Goal: Task Accomplishment & Management: Complete application form

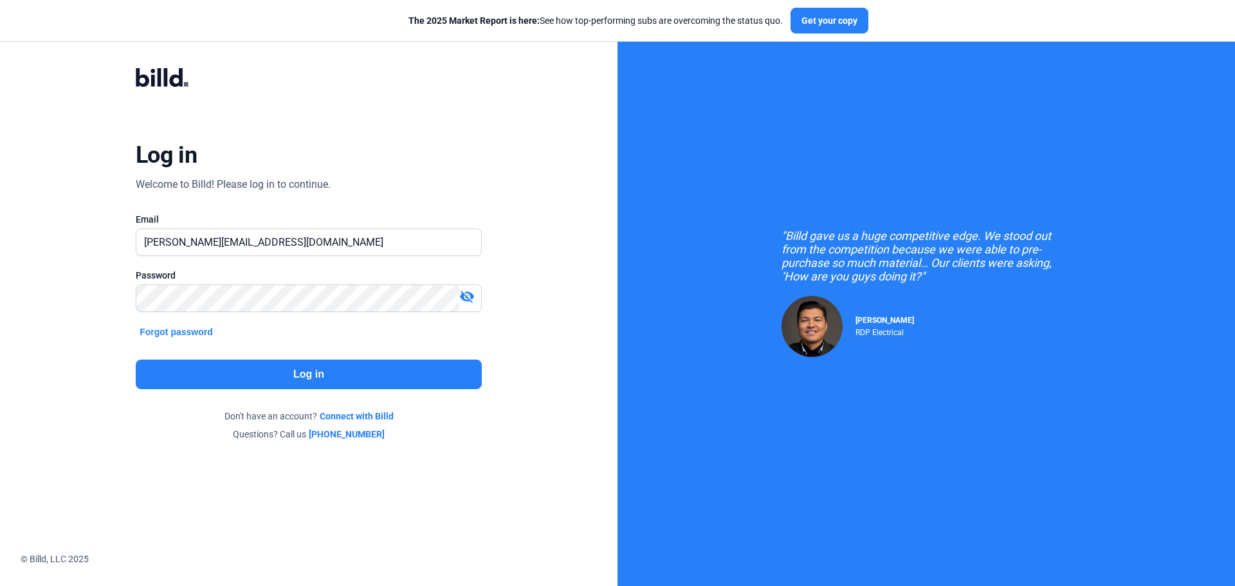
click at [267, 362] on button "Log in" at bounding box center [309, 375] width 346 height 30
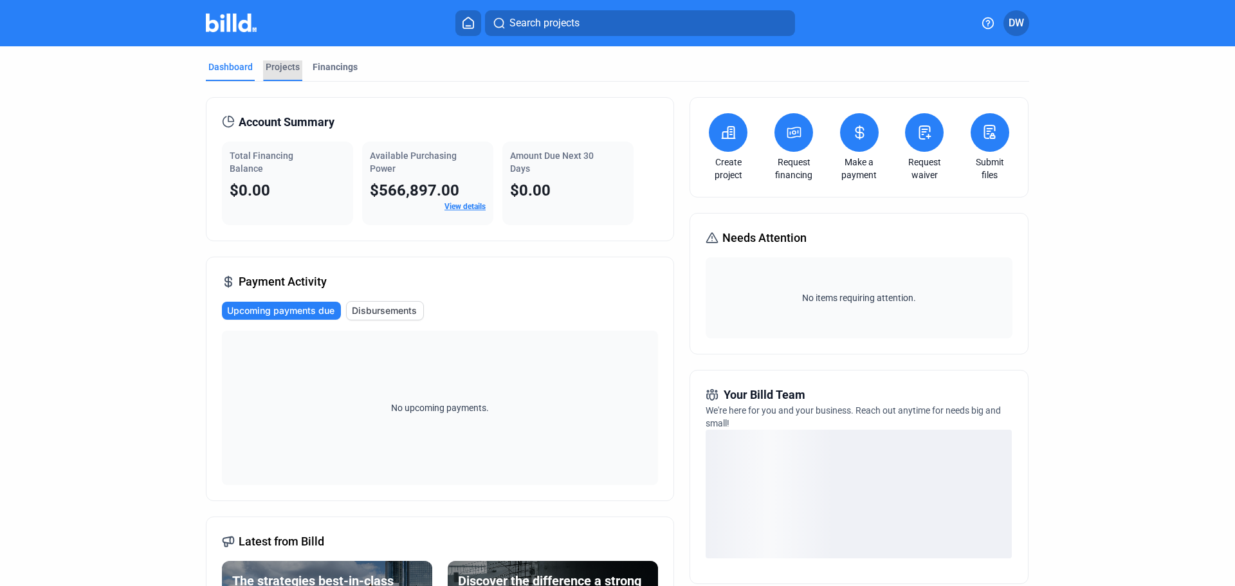
click at [289, 73] on div "Projects" at bounding box center [282, 70] width 39 height 21
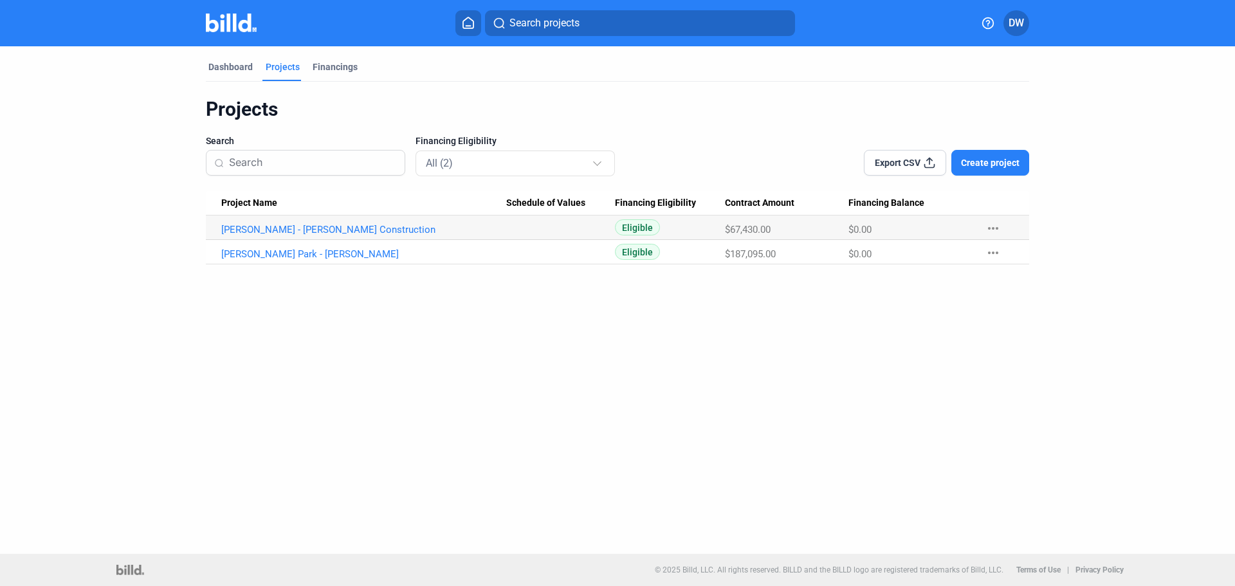
click at [988, 169] on span "Create project" at bounding box center [990, 162] width 59 height 13
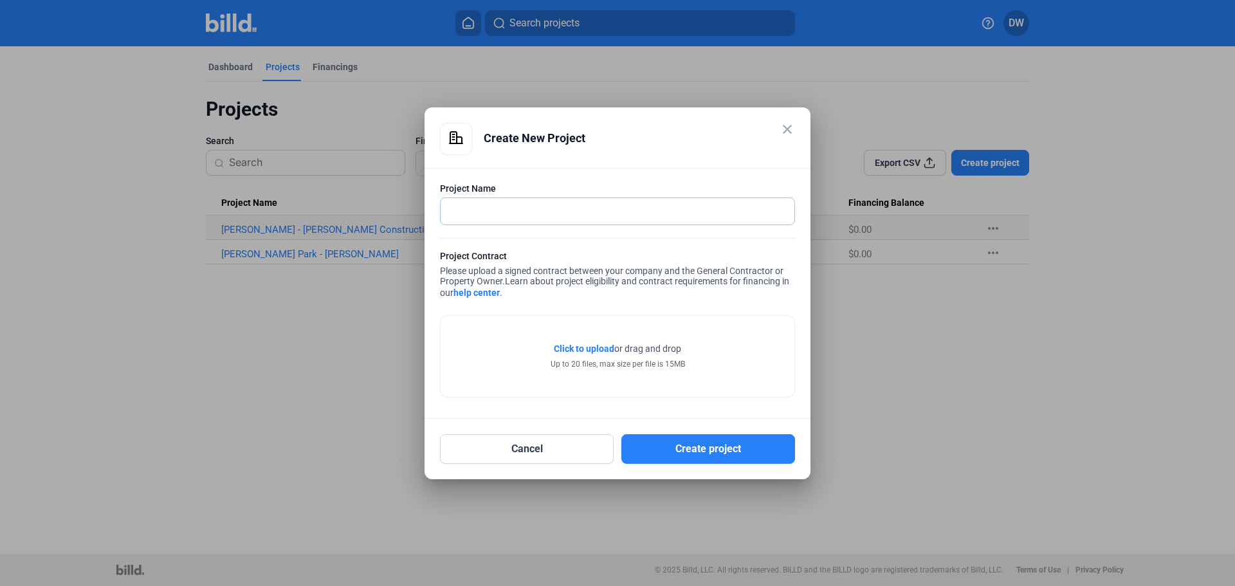
click at [572, 221] on input "text" at bounding box center [611, 211] width 340 height 26
type input "[GEOGRAPHIC_DATA]"
click at [572, 342] on div "Click to upload Tap to upload or drag and drop Up to 20 files, max size per fil…" at bounding box center [618, 356] width 354 height 81
click at [561, 345] on span "Click to upload" at bounding box center [584, 348] width 60 height 10
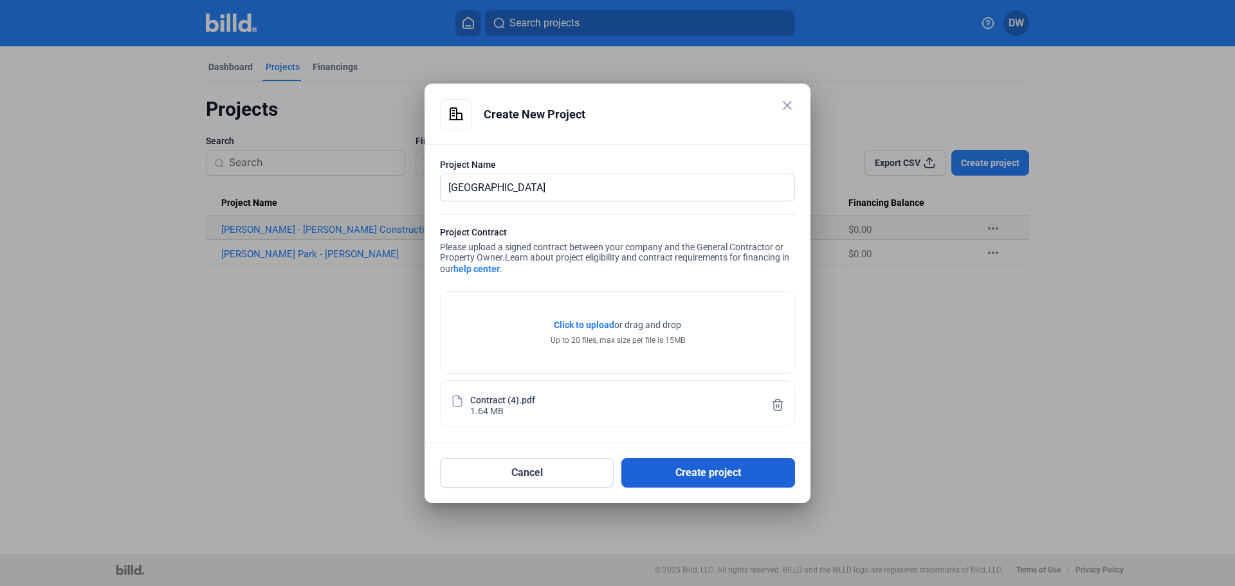
click at [671, 469] on button "Create project" at bounding box center [708, 473] width 174 height 30
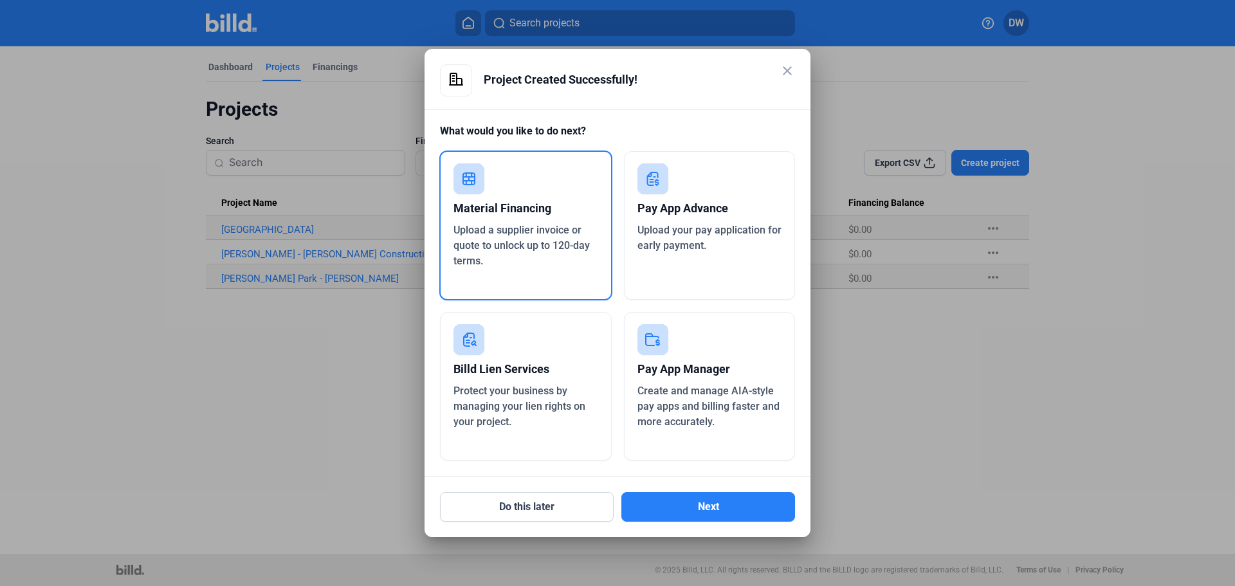
click at [541, 250] on span "Upload a supplier invoice or quote to unlock up to 120-day terms." at bounding box center [521, 245] width 136 height 43
click at [659, 500] on button "Next" at bounding box center [708, 507] width 174 height 30
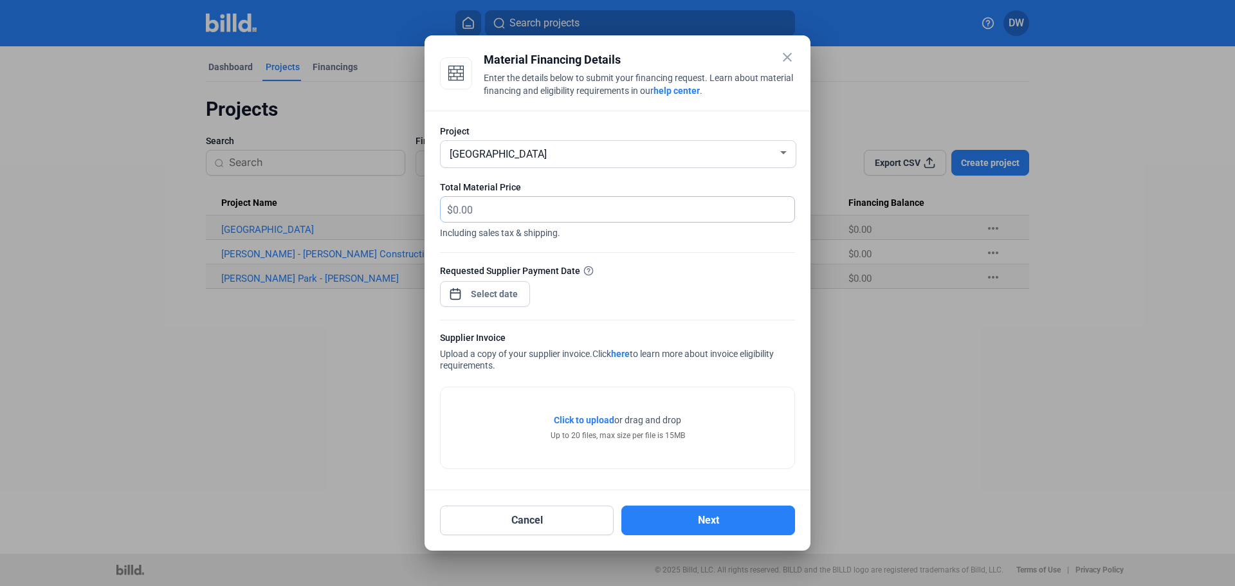
click at [513, 206] on input "text" at bounding box center [616, 209] width 327 height 25
click at [696, 269] on div "Requested Supplier Payment Date" at bounding box center [617, 271] width 355 height 14
click at [488, 299] on div "close Material Financing Details Enter the details below to submit your financi…" at bounding box center [617, 293] width 1235 height 586
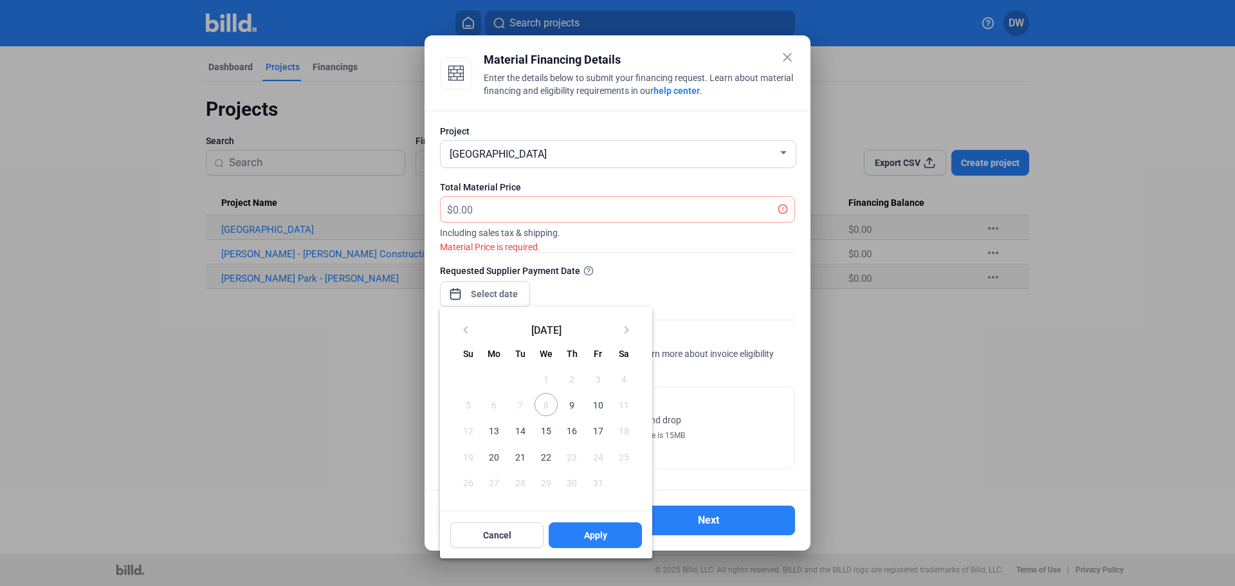
click at [497, 298] on div at bounding box center [617, 293] width 1235 height 586
